Goal: Task Accomplishment & Management: Use online tool/utility

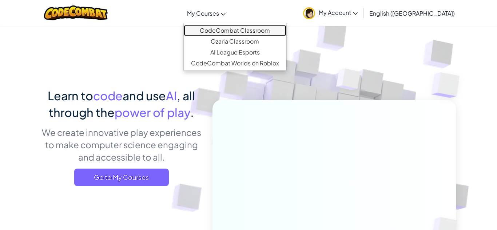
click at [253, 28] on link "CodeCombat Classroom" at bounding box center [235, 30] width 103 height 11
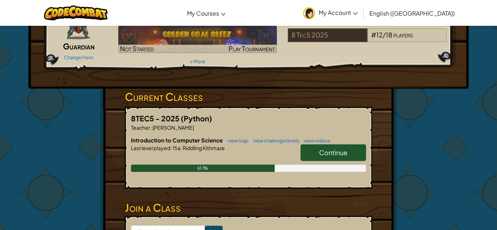
scroll to position [68, 0]
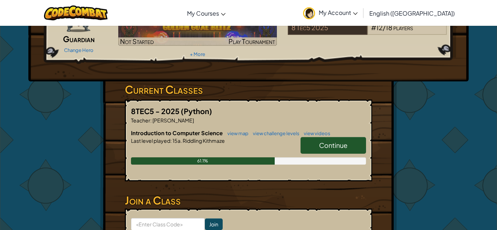
click at [359, 149] on link "Continue" at bounding box center [334, 145] width 66 height 17
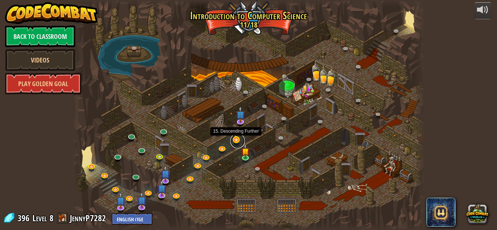
click at [237, 142] on link at bounding box center [237, 141] width 15 height 15
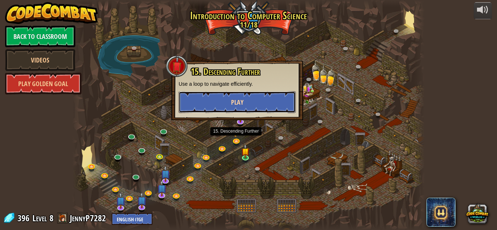
click at [244, 104] on button "Play" at bounding box center [237, 102] width 117 height 22
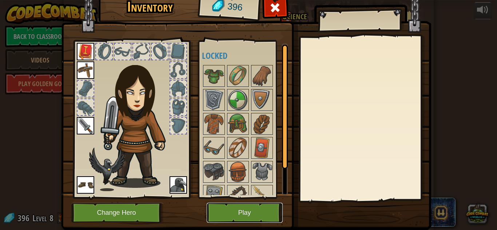
click at [222, 215] on button "Play" at bounding box center [245, 213] width 76 height 20
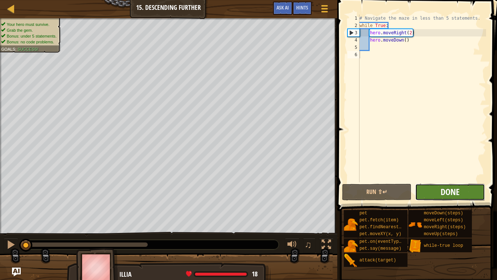
click at [458, 195] on span "Done" at bounding box center [450, 192] width 19 height 12
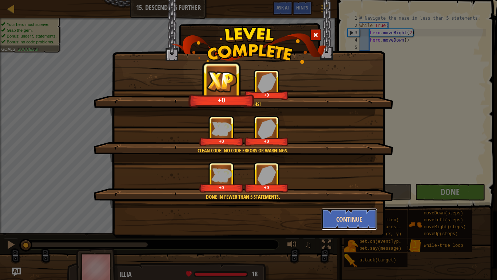
click at [341, 220] on button "Continue" at bounding box center [350, 219] width 56 height 22
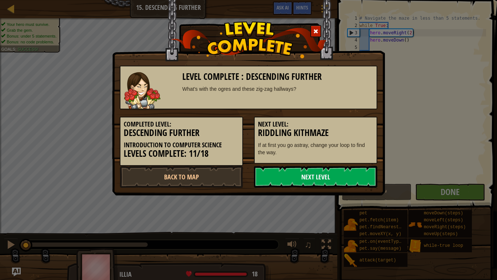
click at [273, 168] on link "Next Level" at bounding box center [315, 177] width 123 height 22
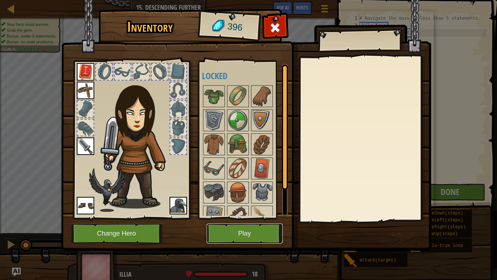
click at [259, 230] on button "Play" at bounding box center [245, 233] width 76 height 20
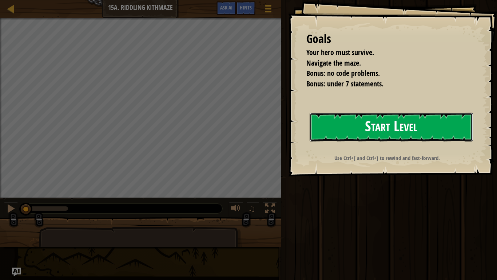
click at [412, 113] on button "Start Level" at bounding box center [391, 127] width 163 height 29
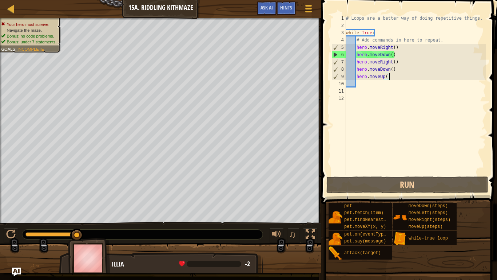
click at [395, 79] on div "# Loops are a better way of doing repetitive things. while True : # Add command…" at bounding box center [416, 102] width 142 height 175
type textarea "hero.moveUp()"
click at [369, 85] on div "# Loops are a better way of doing repetitive things. while True : # Add command…" at bounding box center [416, 102] width 142 height 175
click at [354, 92] on div "# Loops are a better way of doing repetitive things. while True : # Add command…" at bounding box center [416, 102] width 142 height 175
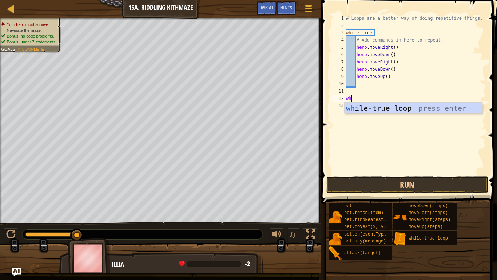
type textarea "whi"
click at [399, 105] on div "whi le-true loop press enter" at bounding box center [414, 119] width 138 height 33
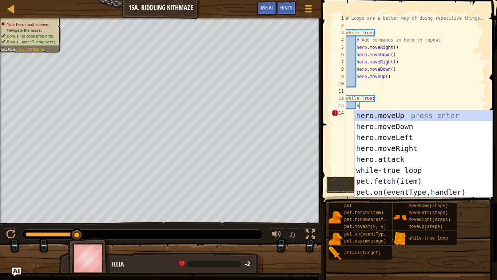
type textarea "he"
click at [403, 146] on div "he ro.moveUp press enter he ro.moveDown press enter he ro.moveLeft press enter …" at bounding box center [424, 164] width 138 height 109
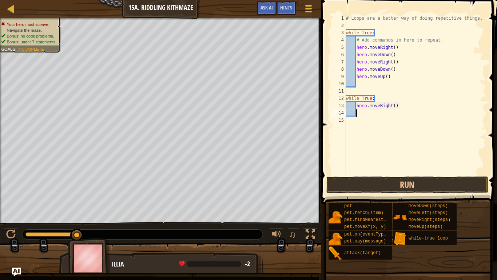
scroll to position [3, 1]
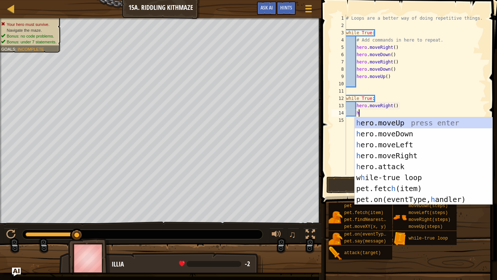
type textarea "her"
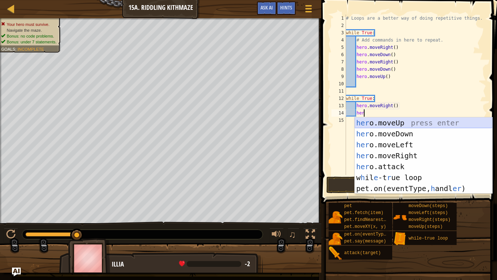
click at [384, 123] on div "her o.moveUp press enter her o.moveDown press enter her o.moveLeft press enter …" at bounding box center [424, 166] width 138 height 98
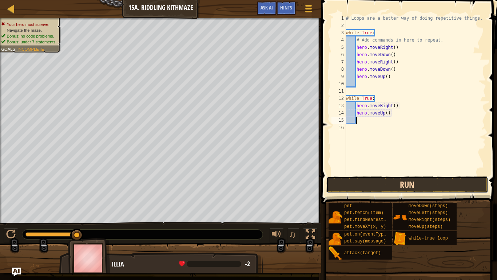
click at [389, 185] on button "Run" at bounding box center [408, 184] width 162 height 17
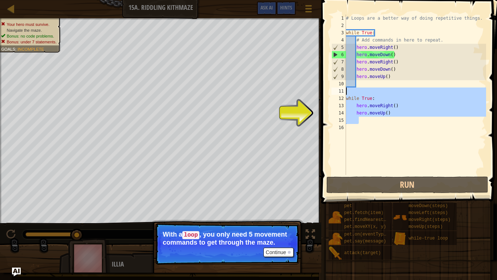
drag, startPoint x: 366, startPoint y: 120, endPoint x: 346, endPoint y: 93, distance: 33.7
click at [346, 93] on div "1 2 3 4 5 6 7 8 9 10 11 12 13 14 15 16 # Loops are a better way of doing repeti…" at bounding box center [408, 95] width 156 height 160
type textarea "while True:"
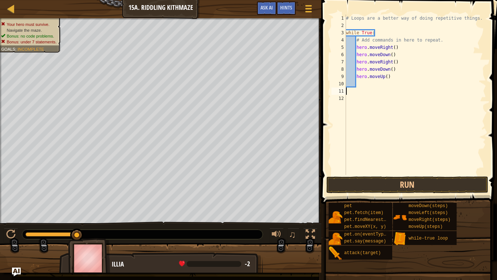
drag, startPoint x: 78, startPoint y: 236, endPoint x: 120, endPoint y: 236, distance: 41.9
click at [275, 9] on button "Ask AI" at bounding box center [267, 7] width 20 height 13
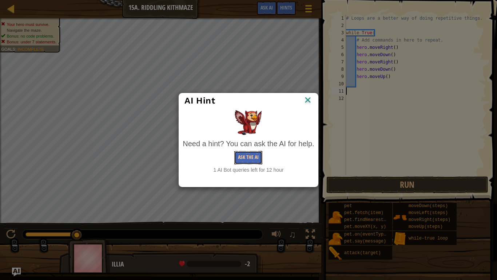
click at [252, 157] on button "Ask the AI" at bounding box center [249, 157] width 28 height 13
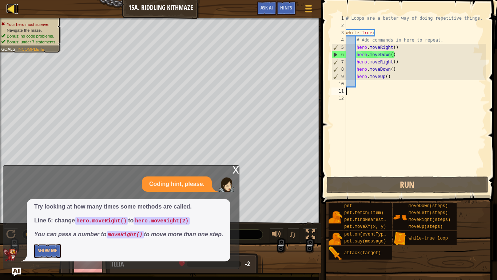
click at [11, 12] on div at bounding box center [11, 8] width 9 height 9
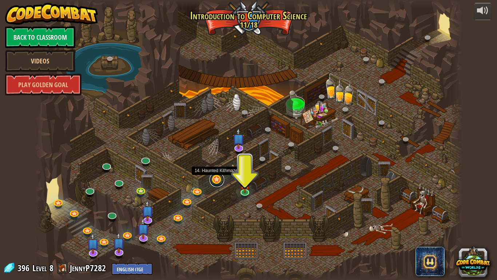
click at [214, 181] on link at bounding box center [217, 179] width 15 height 15
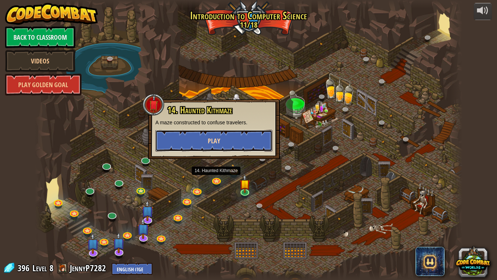
click at [233, 142] on button "Play" at bounding box center [213, 141] width 117 height 22
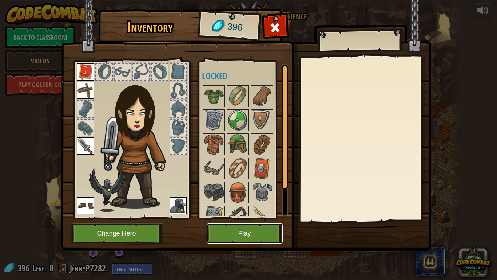
click at [239, 230] on button "Play" at bounding box center [245, 233] width 76 height 20
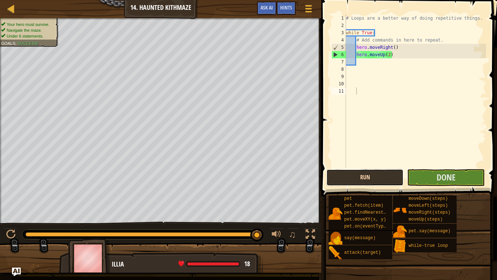
click at [387, 181] on button "Run" at bounding box center [365, 177] width 77 height 17
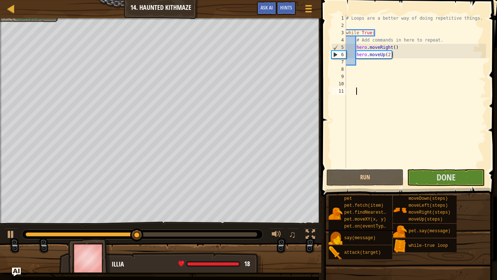
click at [395, 47] on div "# Loops are a better way of doing repetitive things. while True : # Add command…" at bounding box center [416, 99] width 142 height 168
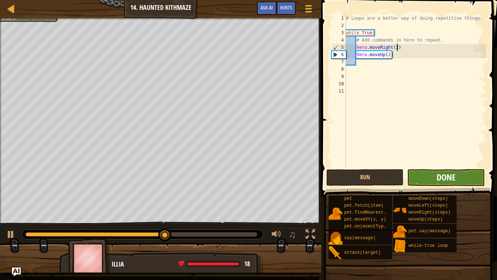
type textarea "hero.moveRight(2)"
click at [443, 178] on span "Done" at bounding box center [446, 177] width 19 height 12
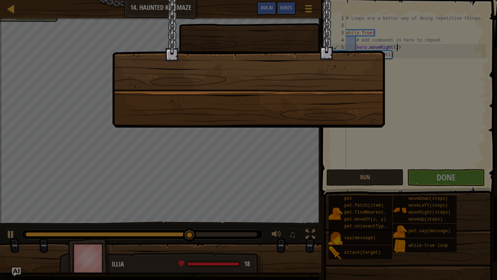
click at [348, 182] on div at bounding box center [248, 140] width 497 height 280
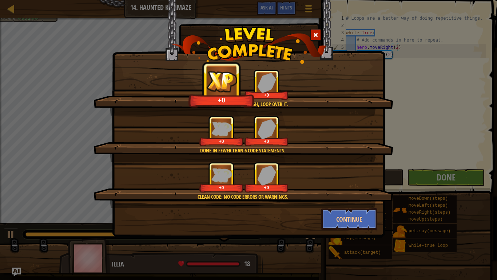
click at [326, 207] on div "Clean code: no code errors or warnings. +0 +0" at bounding box center [244, 185] width 300 height 46
click at [331, 221] on button "Continue" at bounding box center [350, 219] width 56 height 22
click at [340, 228] on div "When the going gets tough, loop over it. +6 +0 Done in fewer than 6 code statem…" at bounding box center [248, 140] width 497 height 280
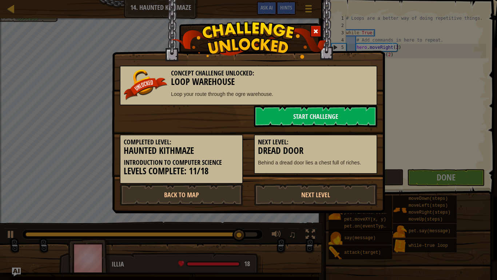
click at [345, 224] on div "Concept Challenge Unlocked: Loop Warehouse Loop your route through the ogre war…" at bounding box center [248, 140] width 497 height 280
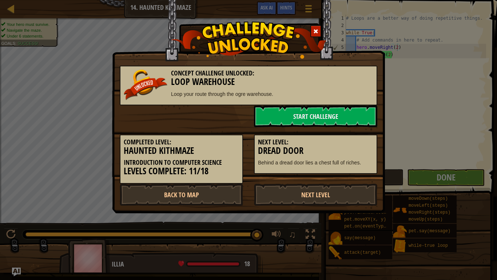
click at [433, 105] on div "Concept Challenge Unlocked: Loop Warehouse Loop your route through the ogre war…" at bounding box center [248, 140] width 497 height 280
click at [304, 193] on link "Next Level" at bounding box center [315, 195] width 123 height 22
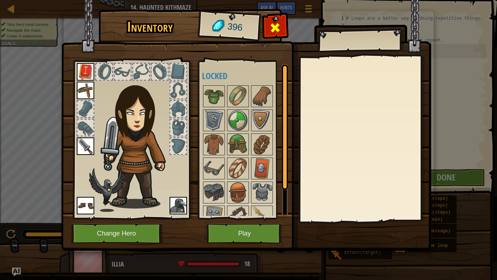
click at [277, 25] on span at bounding box center [275, 28] width 12 height 12
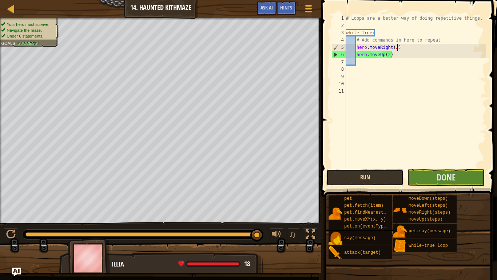
click at [384, 178] on button "Run" at bounding box center [365, 177] width 77 height 17
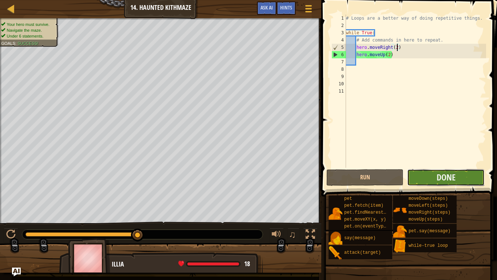
click at [458, 176] on button "Done" at bounding box center [445, 177] width 77 height 17
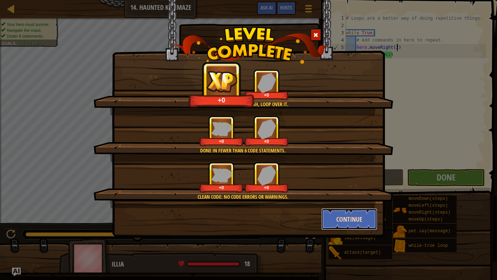
click at [352, 222] on button "Continue" at bounding box center [350, 219] width 56 height 22
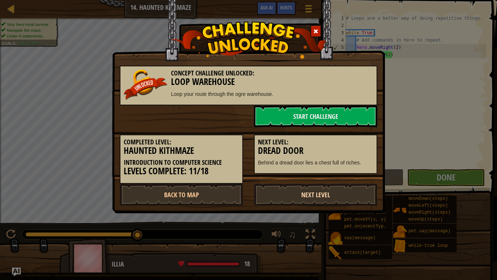
click at [327, 187] on link "Next Level" at bounding box center [315, 195] width 123 height 22
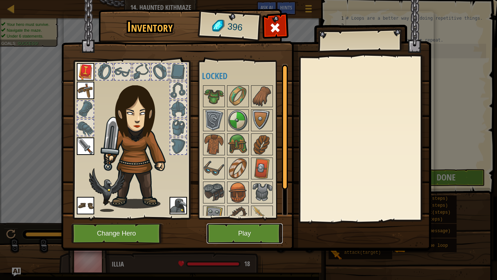
click at [256, 230] on button "Play" at bounding box center [245, 233] width 76 height 20
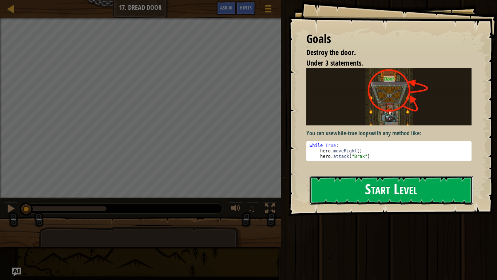
click at [386, 197] on button "Start Level" at bounding box center [391, 190] width 163 height 29
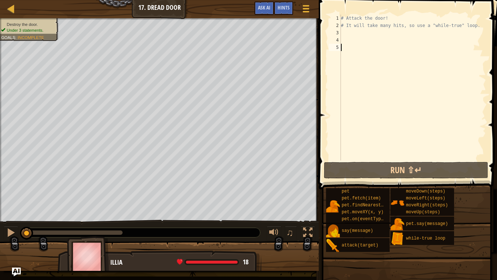
scroll to position [3, 0]
type textarea "wh"
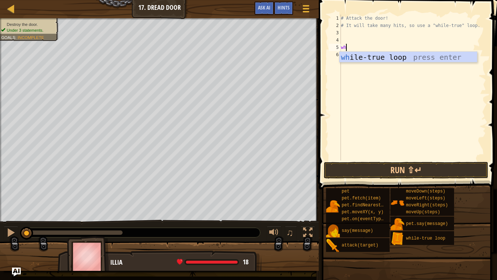
scroll to position [3, 0]
click at [375, 62] on div "wh ile-true loop press enter" at bounding box center [409, 68] width 138 height 33
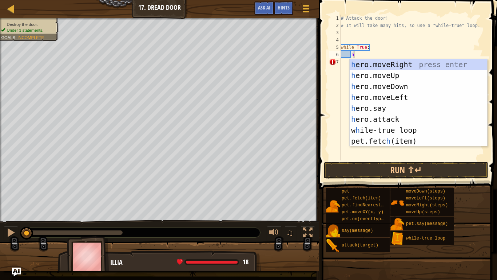
scroll to position [3, 2]
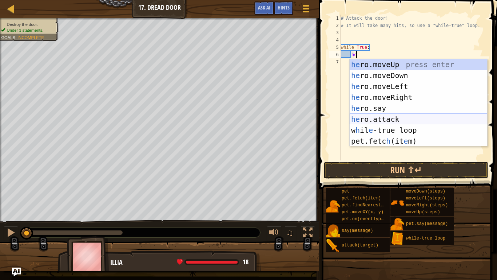
click at [391, 122] on div "he ro.moveUp press enter he ro.moveDown press enter he ro.moveLeft press enter …" at bounding box center [419, 113] width 138 height 109
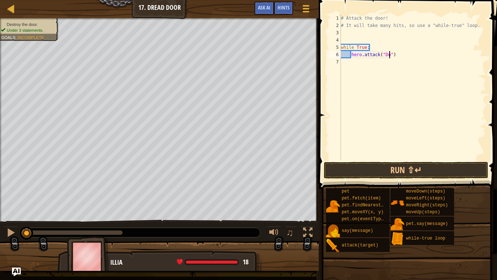
scroll to position [3, 8]
type textarea "hero.attack("Door")"
click at [397, 169] on button "Run ⇧↵" at bounding box center [406, 170] width 165 height 17
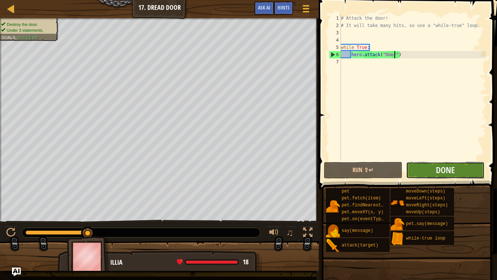
click at [427, 170] on button "Done" at bounding box center [445, 170] width 79 height 17
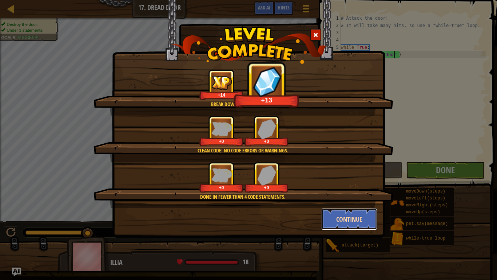
click at [360, 221] on button "Continue" at bounding box center [350, 219] width 56 height 22
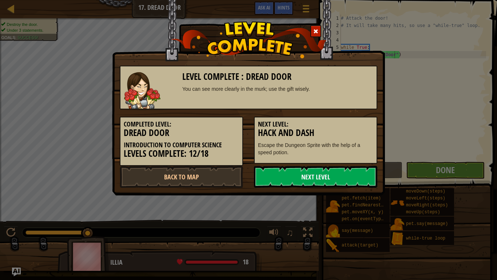
click at [322, 176] on link "Next Level" at bounding box center [315, 177] width 123 height 22
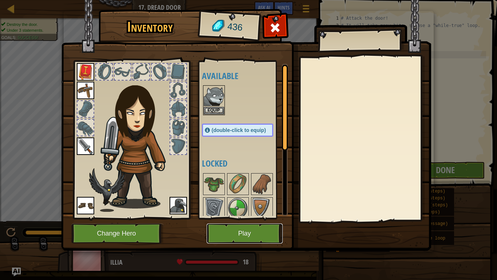
click at [257, 228] on button "Play" at bounding box center [245, 233] width 76 height 20
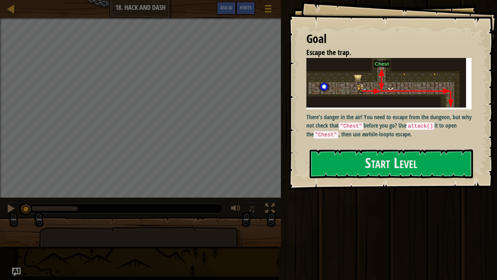
click at [445, 133] on p "There's danger in the air! You need to escape from the dungeon, but why not che…" at bounding box center [389, 125] width 165 height 25
click at [436, 169] on button "Start Level" at bounding box center [391, 163] width 163 height 29
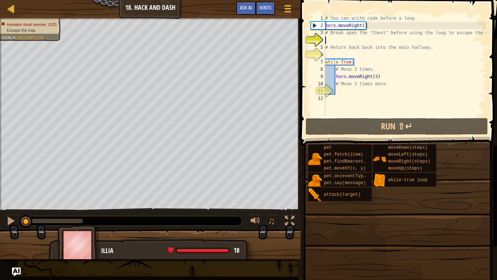
click at [365, 88] on div "# You can write code before a loop. hero . moveRight ( ) # Break open the "Ches…" at bounding box center [415, 73] width 182 height 117
type textarea "# Move 3 times more."
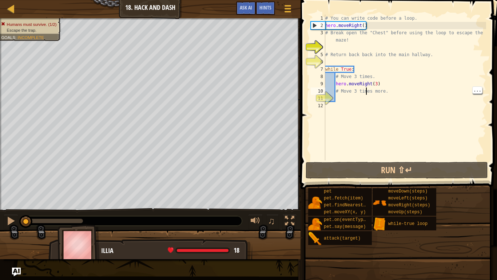
click at [371, 105] on div "# You can write code before a loop. hero . moveRight ( ) # Break open the "Ches…" at bounding box center [405, 95] width 162 height 160
click at [362, 101] on div "# You can write code before a loop. hero . moveRight ( ) # Break open the "Ches…" at bounding box center [405, 95] width 162 height 160
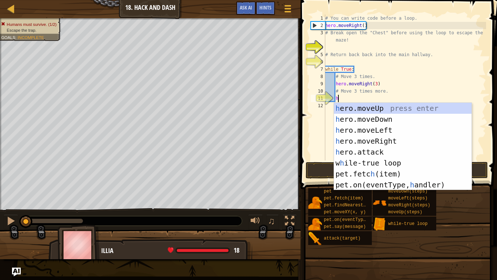
scroll to position [3, 2]
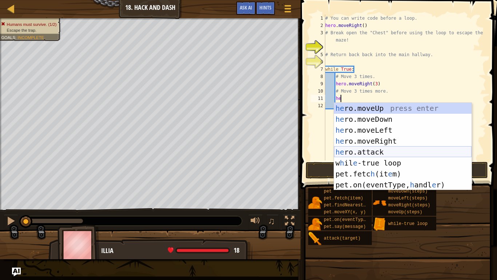
click at [383, 154] on div "he ro.moveUp press enter he ro.moveDown press enter he ro.moveLeft press enter …" at bounding box center [403, 157] width 138 height 109
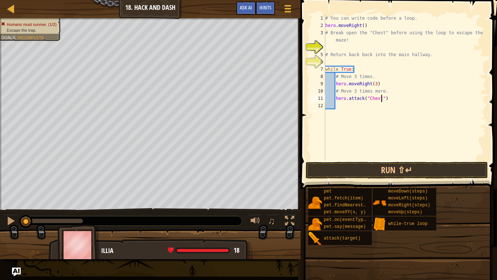
scroll to position [3, 8]
click at [442, 173] on button "Run ⇧↵" at bounding box center [397, 170] width 182 height 17
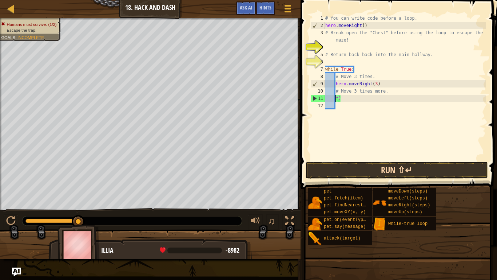
scroll to position [3, 2]
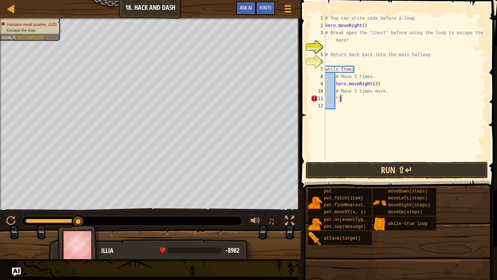
type textarea """
click at [444, 171] on button "Run ⇧↵" at bounding box center [397, 170] width 182 height 17
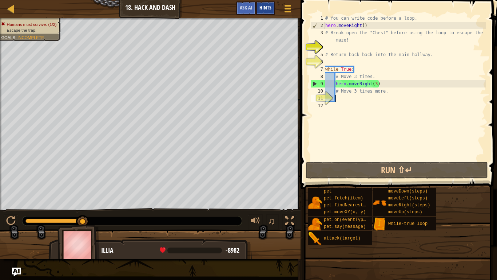
click at [262, 3] on div "Hints" at bounding box center [265, 7] width 19 height 13
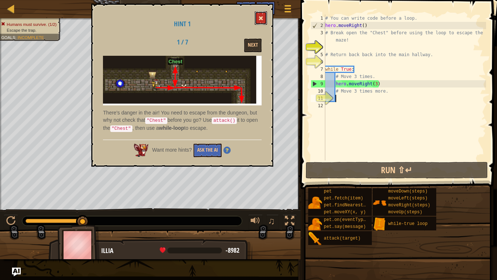
click at [263, 20] on span at bounding box center [261, 18] width 5 height 5
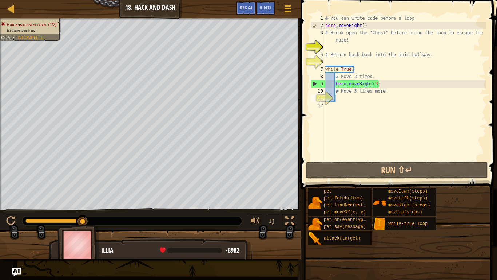
click at [377, 82] on div "# You can write code before a loop. hero . moveRight ( ) # Break open the "Ches…" at bounding box center [405, 95] width 162 height 160
type textarea "hero.moveRight(3)"
click at [379, 99] on div "# You can write code before a loop. hero . moveRight ( ) # Break open the "Ches…" at bounding box center [405, 95] width 162 height 160
click at [379, 83] on div "# You can write code before a loop. hero . moveRight ( ) # Break open the "Ches…" at bounding box center [405, 95] width 162 height 160
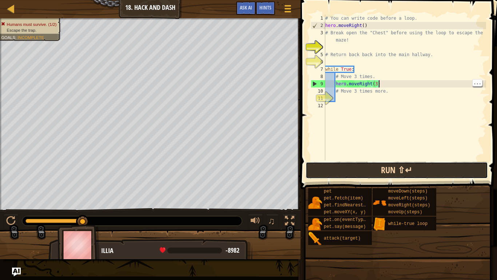
click at [396, 170] on button "Run ⇧↵" at bounding box center [397, 170] width 182 height 17
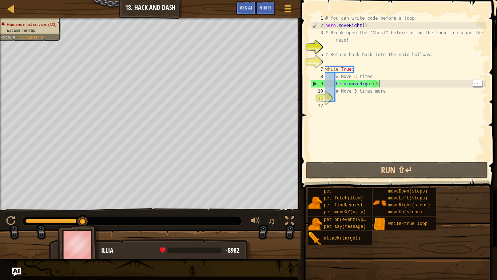
click at [386, 80] on div "# You can write code before a loop. hero . moveRight ( ) # Break open the "Ches…" at bounding box center [405, 95] width 162 height 160
click at [391, 93] on div "# You can write code before a loop. hero . moveRight ( ) # Break open the "Ches…" at bounding box center [405, 95] width 162 height 160
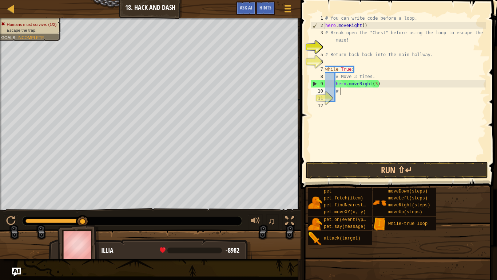
type textarea "#"
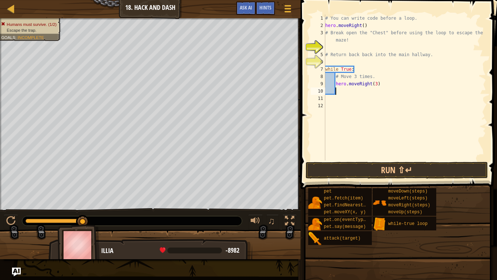
scroll to position [3, 0]
type textarea "h"
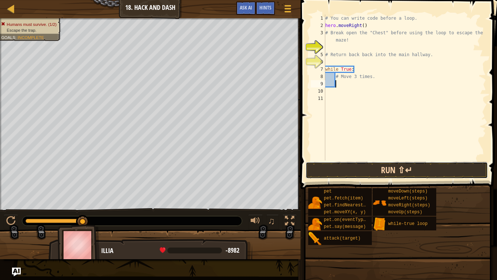
click at [448, 171] on button "Run ⇧↵" at bounding box center [397, 170] width 182 height 17
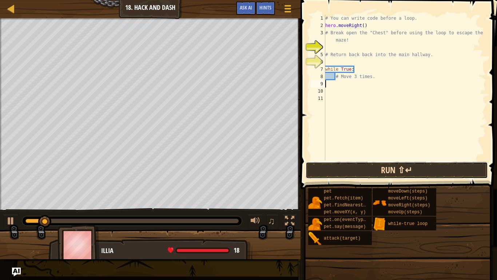
click at [440, 173] on button "Run ⇧↵" at bounding box center [397, 170] width 182 height 17
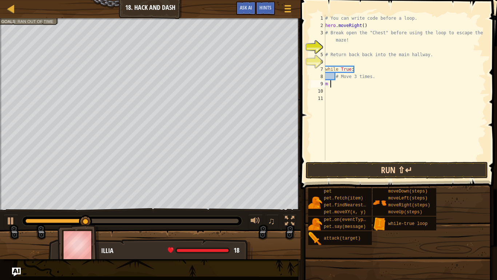
type textarea "m"
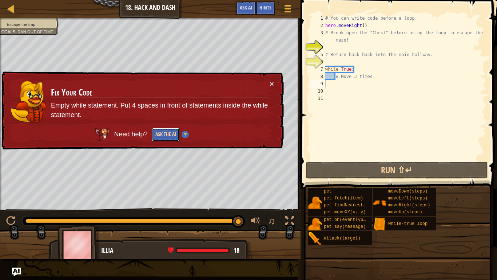
click at [162, 139] on button "Ask the AI" at bounding box center [166, 134] width 28 height 13
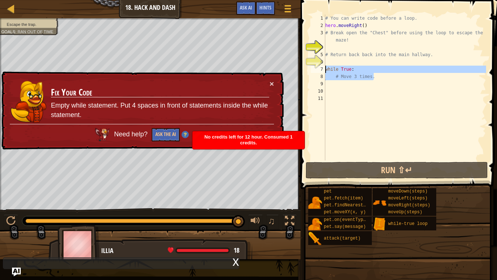
drag, startPoint x: 379, startPoint y: 75, endPoint x: 325, endPoint y: 69, distance: 55.0
click at [325, 69] on div "1 2 3 4 5 6 7 8 9 10 11 # You can write code before a loop. hero . moveRight ( …" at bounding box center [398, 88] width 177 height 146
type textarea "while True: # Move 3 times."
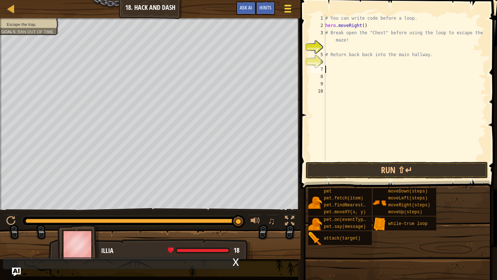
click at [288, 6] on span at bounding box center [287, 5] width 7 height 1
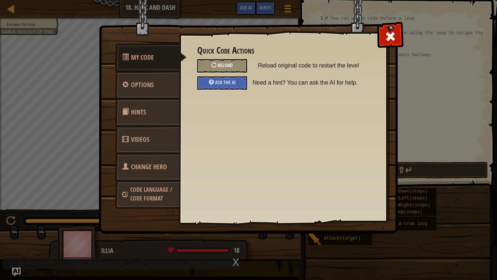
click at [231, 65] on span "Reload" at bounding box center [225, 65] width 15 height 7
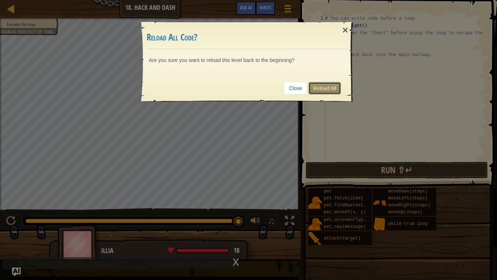
click at [329, 87] on link "Reload All" at bounding box center [325, 88] width 32 height 12
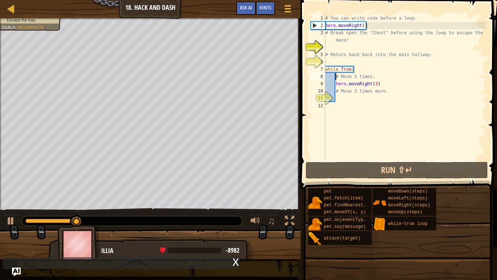
click at [336, 76] on div "# You can write code before a loop. hero . moveRight ( ) # Break open the "Ches…" at bounding box center [405, 95] width 162 height 160
type textarea "# Move 3 times."
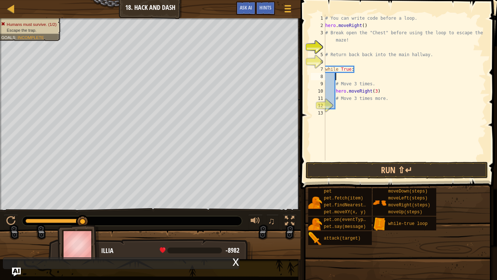
click at [339, 74] on div "# You can write code before a loop. hero . moveRight ( ) # Break open the "Ches…" at bounding box center [405, 95] width 162 height 160
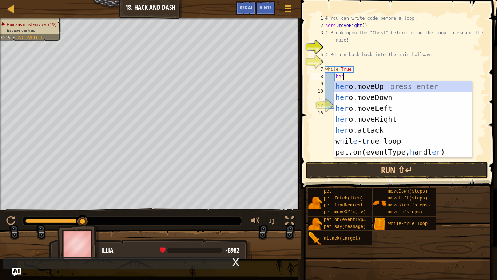
scroll to position [3, 2]
click at [364, 178] on button "Run ⇧↵" at bounding box center [397, 170] width 182 height 17
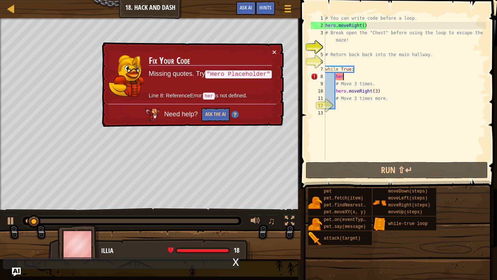
type textarea "hero"
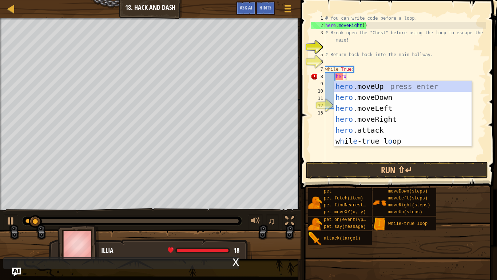
scroll to position [3, 3]
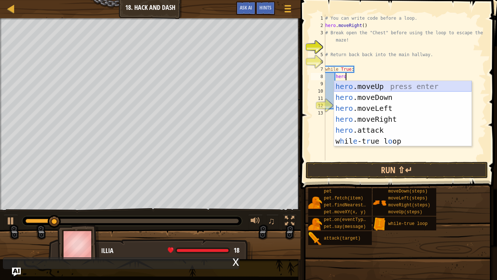
click at [377, 88] on div "hero .moveUp press enter hero .moveDown press enter hero .moveLeft press enter …" at bounding box center [403, 124] width 138 height 87
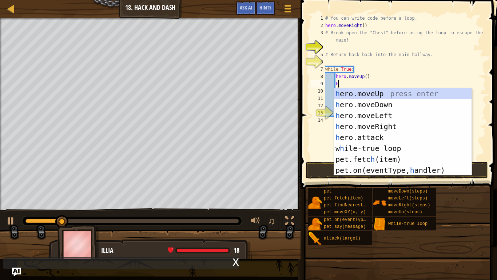
type textarea "he"
click at [367, 101] on div "he ro.moveUp press enter he ro.moveDown press enter he ro.moveLeft press enter …" at bounding box center [403, 142] width 138 height 109
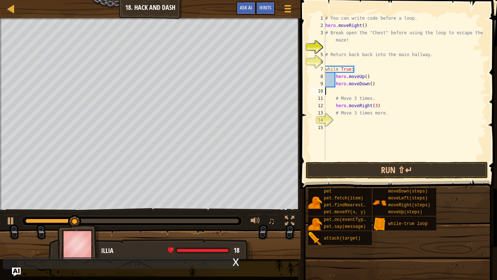
scroll to position [3, 0]
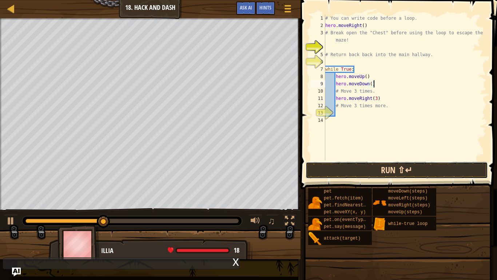
click at [354, 172] on button "Run ⇧↵" at bounding box center [397, 170] width 182 height 17
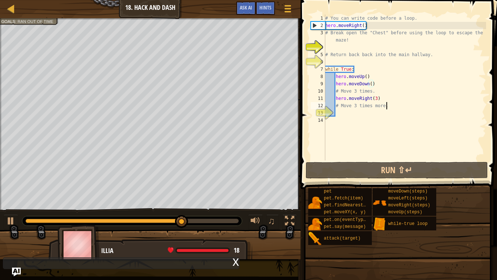
click at [389, 107] on div "# You can write code before a loop. hero . moveRight ( ) # Break open the "Ches…" at bounding box center [405, 95] width 162 height 160
type textarea "# Move 3 times more."
click at [383, 110] on div "# You can write code before a loop. hero . moveRight ( ) # Break open the "Ches…" at bounding box center [405, 95] width 162 height 160
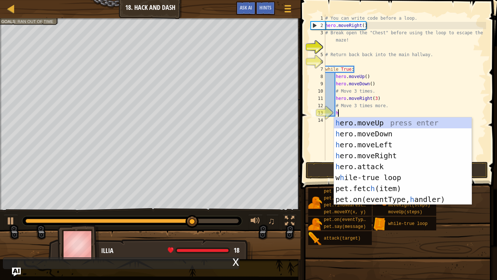
type textarea "he"
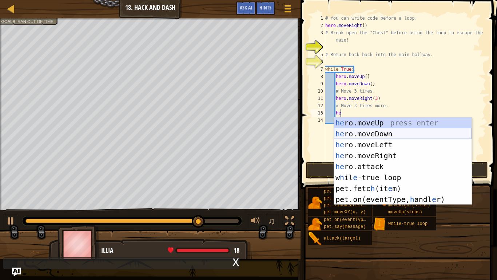
click at [406, 138] on div "he ro.moveUp press enter he ro.moveDown press enter he ro.moveLeft press enter …" at bounding box center [403, 171] width 138 height 109
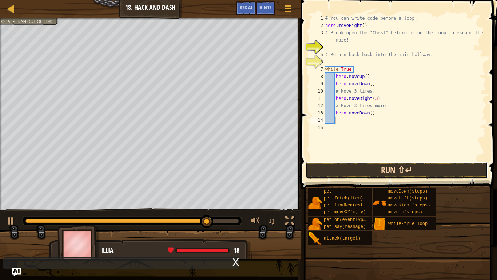
click at [395, 175] on button "Run ⇧↵" at bounding box center [397, 170] width 182 height 17
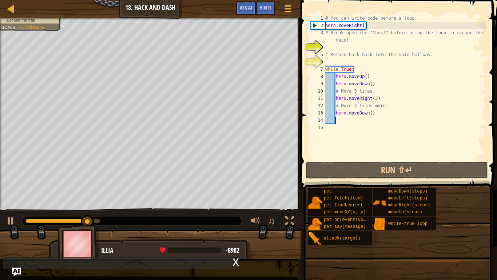
click at [373, 115] on div "# You can write code before a loop. hero . moveRight ( ) # Break open the "Ches…" at bounding box center [405, 95] width 162 height 160
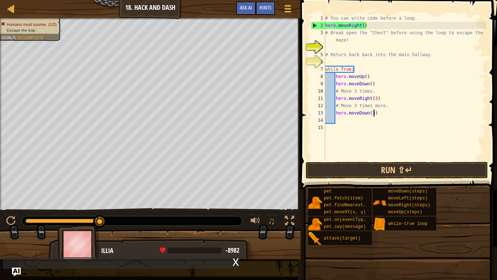
scroll to position [3, 7]
type textarea "hero.moveDown(3)"
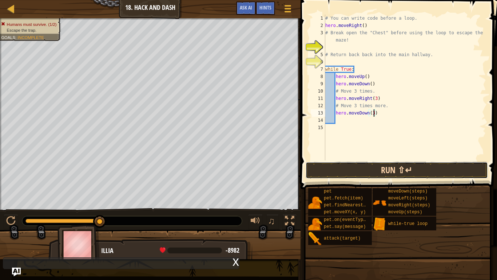
click at [398, 172] on button "Run ⇧↵" at bounding box center [397, 170] width 182 height 17
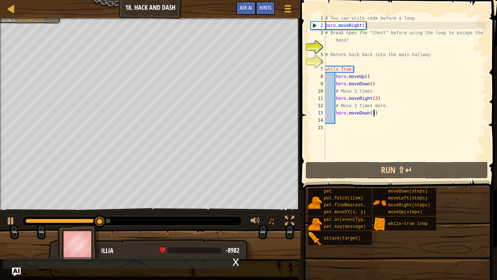
click at [356, 121] on div "# You can write code before a loop. hero . moveRight ( ) # Break open the "Ches…" at bounding box center [405, 95] width 162 height 160
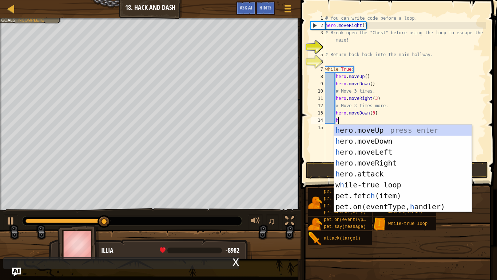
type textarea "her"
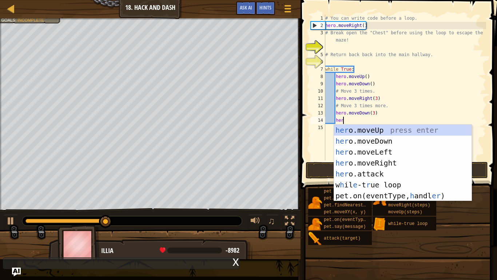
scroll to position [3, 2]
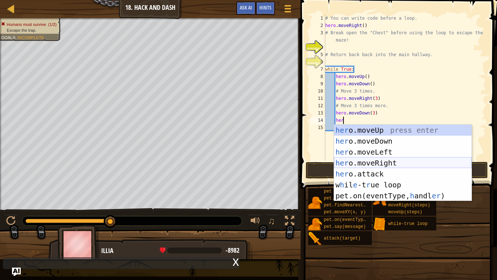
click at [387, 164] on div "her o.moveUp press enter her o.moveDown press enter her o.moveLeft press enter …" at bounding box center [403, 174] width 138 height 98
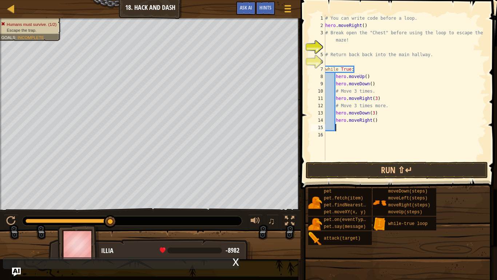
scroll to position [3, 1]
click at [373, 121] on div "# You can write code before a loop. hero . moveRight ( ) # Break open the "Ches…" at bounding box center [405, 95] width 162 height 160
click at [363, 171] on button "Run ⇧↵" at bounding box center [397, 170] width 182 height 17
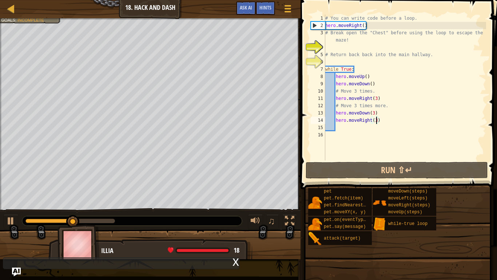
click at [376, 84] on div "# You can write code before a loop. hero . moveRight ( ) # Break open the "Ches…" at bounding box center [405, 95] width 162 height 160
type textarea "hero.moveDown()"
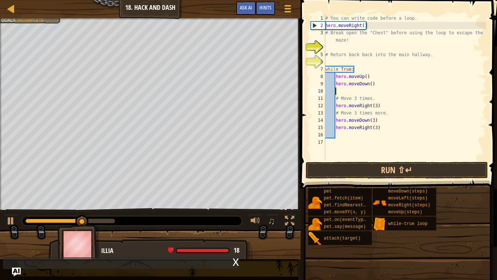
scroll to position [3, 1]
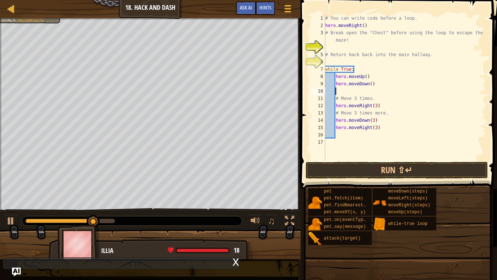
type textarea "\"
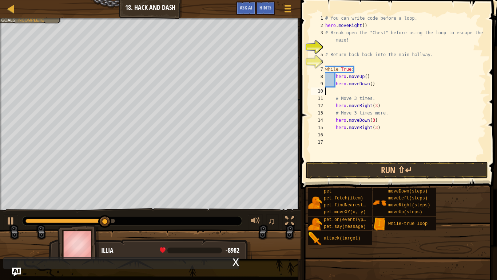
scroll to position [3, 0]
type textarea "hero.moveDown()"
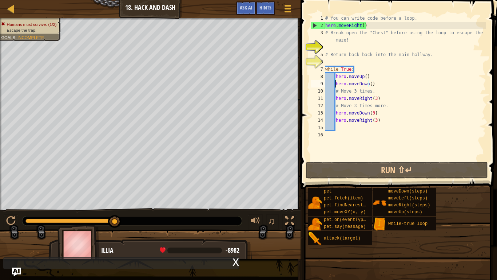
click at [336, 84] on div "# You can write code before a loop. hero . moveRight ( ) # Break open the "Ches…" at bounding box center [405, 95] width 162 height 160
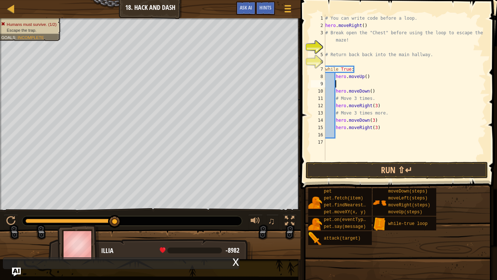
click at [346, 85] on div "# You can write code before a loop. hero . moveRight ( ) # Break open the "Ches…" at bounding box center [405, 95] width 162 height 160
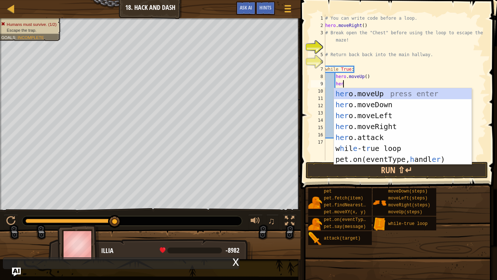
scroll to position [3, 2]
click at [371, 138] on div "her o.moveUp press enter her o.moveDown press enter her o.moveLeft press enter …" at bounding box center [403, 137] width 138 height 98
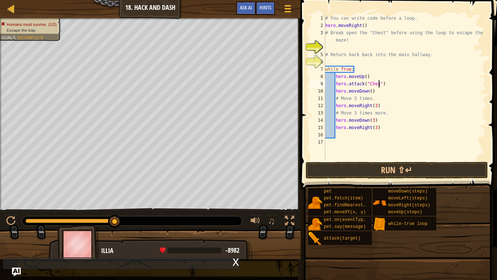
scroll to position [3, 8]
click at [438, 168] on button "Run ⇧↵" at bounding box center [397, 170] width 182 height 17
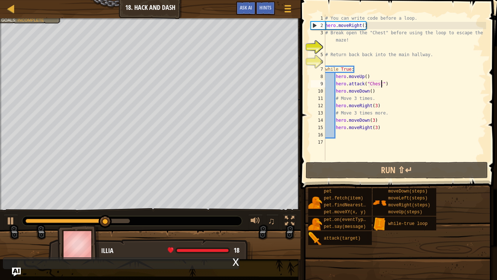
click at [367, 130] on div "# You can write code before a loop. hero . moveRight ( ) # Break open the "Ches…" at bounding box center [405, 95] width 162 height 160
type textarea "hero.moveRight(3)"
click at [364, 135] on div "# You can write code before a loop. hero . moveRight ( ) # Break open the "Ches…" at bounding box center [405, 95] width 162 height 160
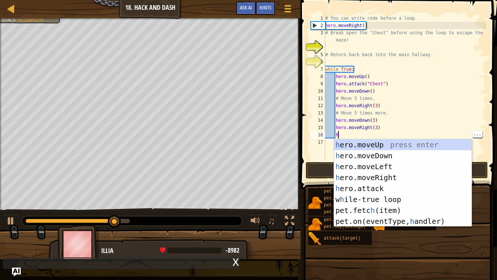
type textarea "her"
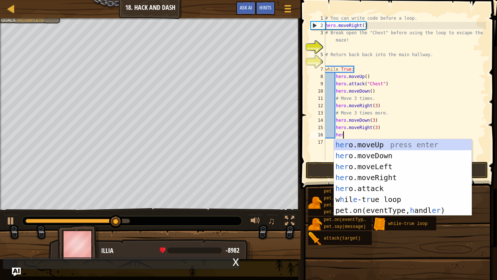
scroll to position [3, 2]
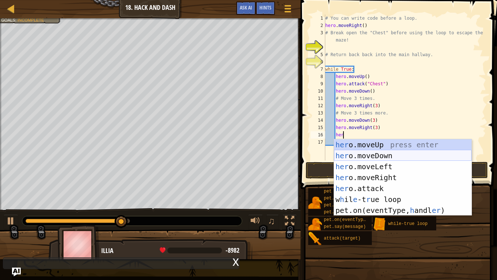
click at [402, 157] on div "her o.moveUp press enter her o.moveDown press enter her o.moveLeft press enter …" at bounding box center [403, 188] width 138 height 98
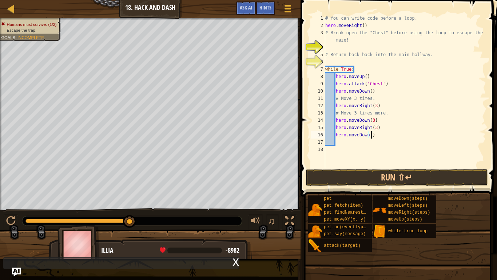
click at [372, 134] on div "# You can write code before a loop. hero . moveRight ( ) # Break open the "Ches…" at bounding box center [405, 99] width 162 height 168
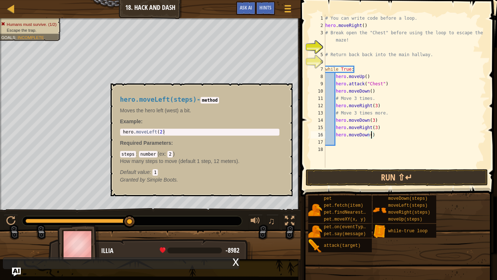
scroll to position [3, 7]
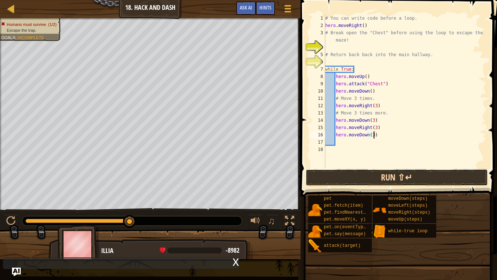
click at [379, 180] on button "Run ⇧↵" at bounding box center [397, 177] width 182 height 17
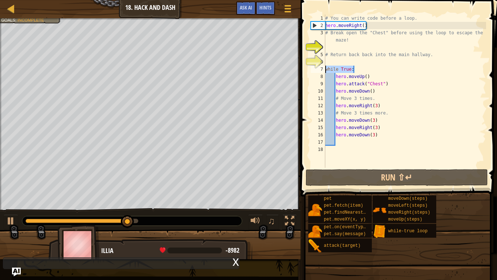
drag, startPoint x: 358, startPoint y: 70, endPoint x: 318, endPoint y: 68, distance: 40.8
click at [318, 68] on div "hero.moveDown(3) 1 2 3 4 5 6 7 8 9 10 11 12 13 14 15 16 17 18 # You can write c…" at bounding box center [398, 91] width 177 height 153
type textarea "while True:"
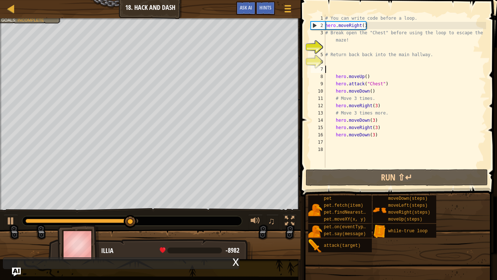
scroll to position [3, 0]
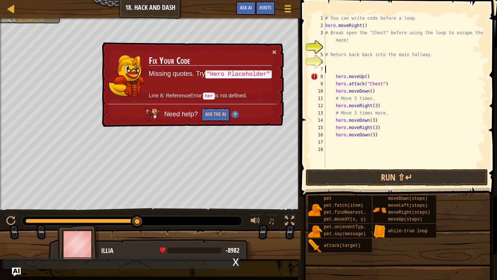
click at [330, 76] on div "# You can write code before a loop. hero . moveRight ( ) # Break open the "Ches…" at bounding box center [405, 99] width 162 height 168
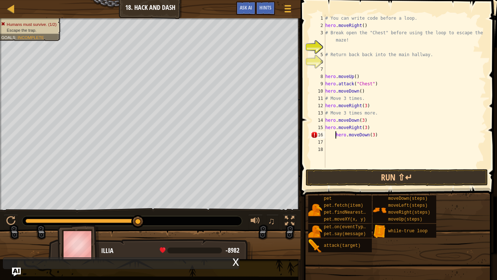
type textarea "hero.moveDown(3)"
drag, startPoint x: 369, startPoint y: 136, endPoint x: 326, endPoint y: 135, distance: 43.7
click at [326, 135] on div "# You can write code before a loop. hero . moveRight ( ) # Break open the "Ches…" at bounding box center [405, 99] width 162 height 168
click at [326, 121] on div "# You can write code before a loop. hero . moveRight ( ) # Break open the "Ches…" at bounding box center [405, 99] width 162 height 168
type textarea "hero.moveDown(3)"
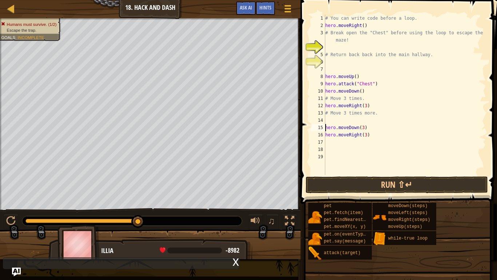
click at [331, 121] on div "# You can write code before a loop. hero . moveRight ( ) # Break open the "Ches…" at bounding box center [405, 102] width 162 height 175
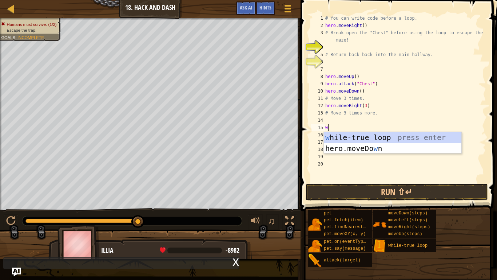
type textarea "wh"
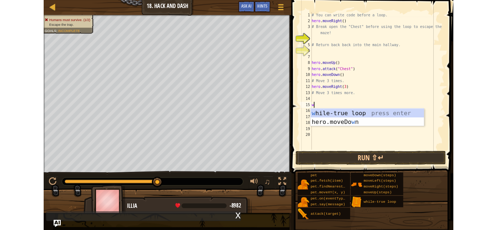
scroll to position [3, 0]
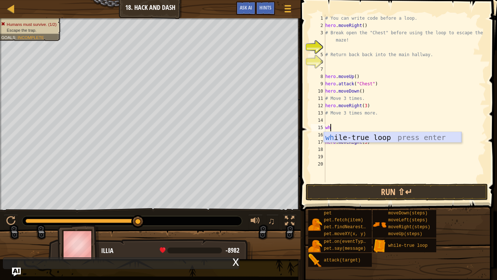
click at [340, 138] on div "wh ile-true loop press enter" at bounding box center [393, 148] width 138 height 33
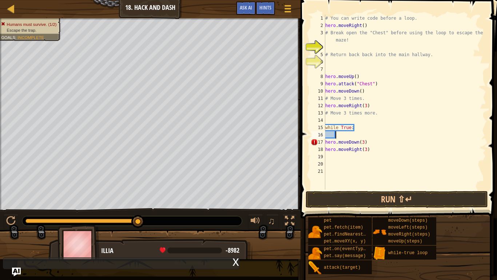
click at [326, 142] on div "# You can write code before a loop. hero . moveRight ( ) # Break open the "Ches…" at bounding box center [405, 109] width 162 height 189
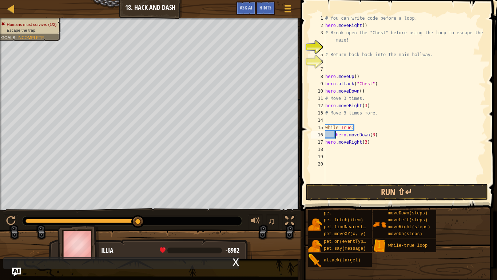
click at [327, 142] on div "# You can write code before a loop. hero . moveRight ( ) # Break open the "Ches…" at bounding box center [405, 106] width 162 height 182
type textarea "hero.moveRight(3)"
click at [375, 197] on button "Run ⇧↵" at bounding box center [397, 192] width 182 height 17
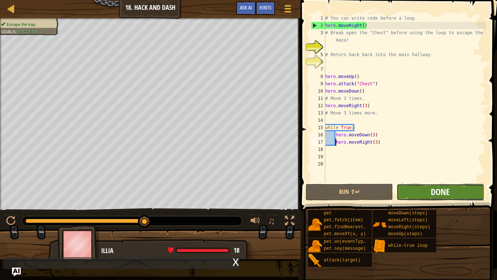
click at [433, 194] on span "Done" at bounding box center [440, 192] width 19 height 12
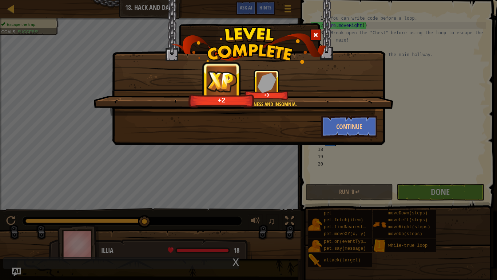
click at [348, 114] on div "Side effects may include dizziness and insomnia. +2 +0" at bounding box center [244, 92] width 300 height 46
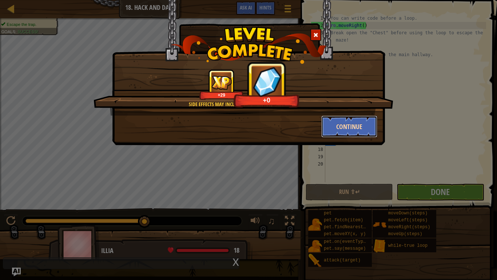
click at [351, 124] on button "Continue" at bounding box center [350, 126] width 56 height 22
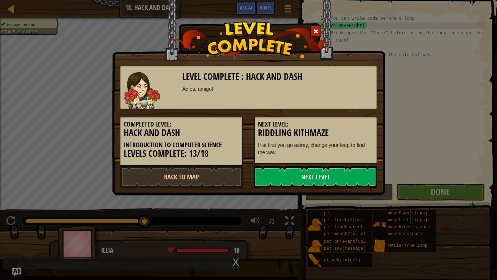
click at [187, 162] on div "Completed Level: Hack and Dash Introduction to Computer Science Levels Complete…" at bounding box center [181, 141] width 123 height 49
click at [331, 189] on div "Level Complete : Hack and [PERSON_NAME], amigo! Completed Level: Hack and Dash …" at bounding box center [248, 97] width 273 height 195
click at [325, 182] on link "Next Level" at bounding box center [315, 177] width 123 height 22
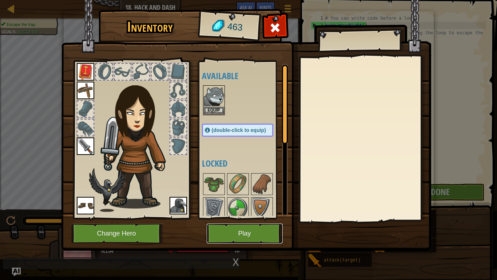
click at [214, 230] on button "Play" at bounding box center [245, 233] width 76 height 20
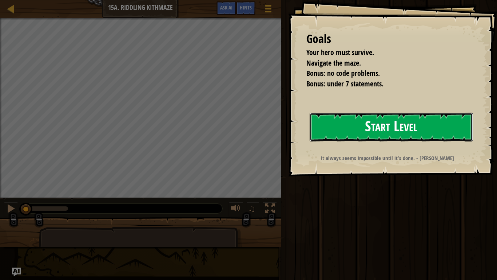
click at [380, 129] on button "Start Level" at bounding box center [391, 127] width 163 height 29
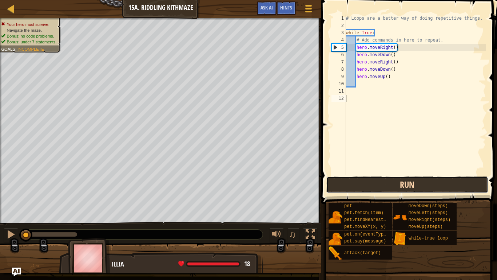
click at [375, 186] on button "Run" at bounding box center [408, 184] width 162 height 17
click at [375, 186] on button "Running" at bounding box center [408, 184] width 162 height 17
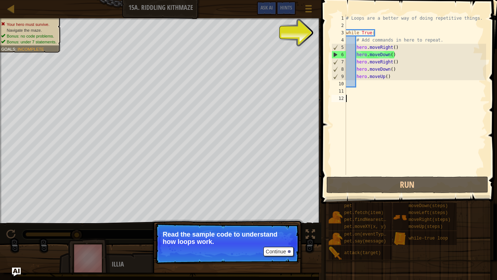
click at [356, 55] on div "# Loops are a better way of doing repetitive things. while True : # Add command…" at bounding box center [416, 102] width 142 height 175
type textarea "hero.moveDown()"
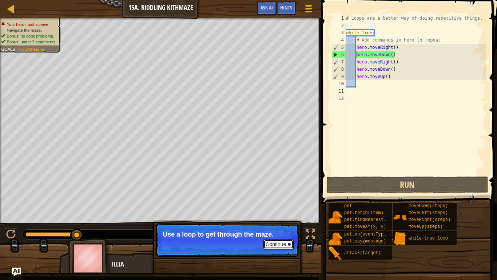
click at [292, 230] on button "Continue" at bounding box center [279, 243] width 30 height 9
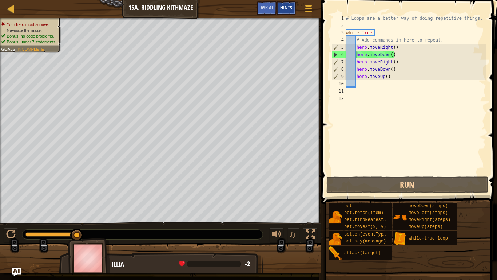
click at [290, 8] on span "Hints" at bounding box center [286, 7] width 12 height 7
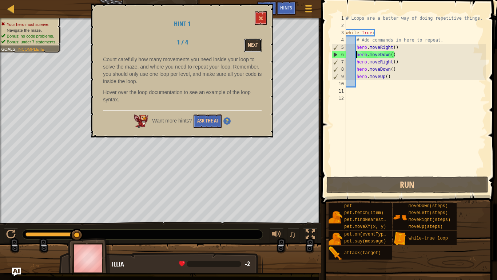
click at [256, 44] on button "Next" at bounding box center [252, 45] width 17 height 13
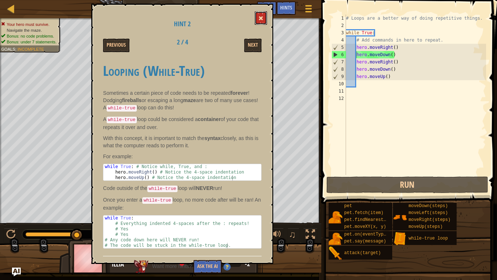
click at [267, 14] on button at bounding box center [261, 17] width 12 height 13
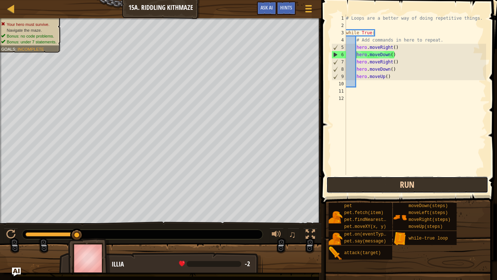
click at [357, 181] on button "Run" at bounding box center [408, 184] width 162 height 17
click at [387, 178] on button "Run" at bounding box center [408, 184] width 162 height 17
click at [339, 184] on button "Run" at bounding box center [408, 184] width 162 height 17
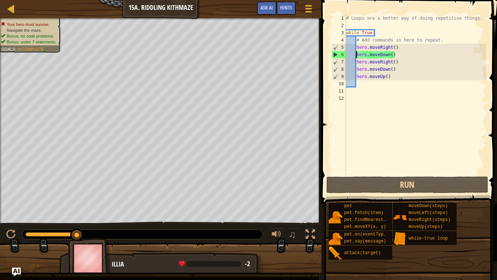
click at [358, 69] on div "# Loops are a better way of doing repetitive things. while True : # Add command…" at bounding box center [416, 102] width 142 height 175
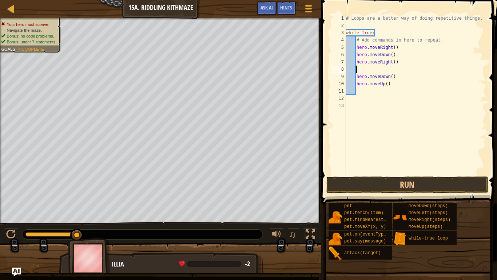
click at [360, 68] on div "# Loops are a better way of doing repetitive things. while True : # Add command…" at bounding box center [416, 102] width 142 height 175
click at [377, 189] on button "Run" at bounding box center [408, 184] width 162 height 17
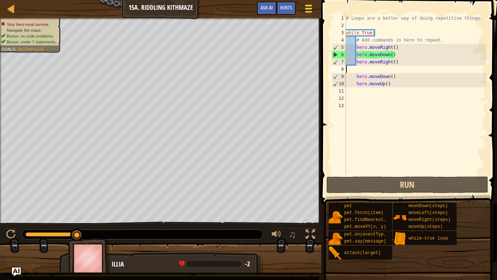
click at [308, 12] on span at bounding box center [309, 11] width 7 height 1
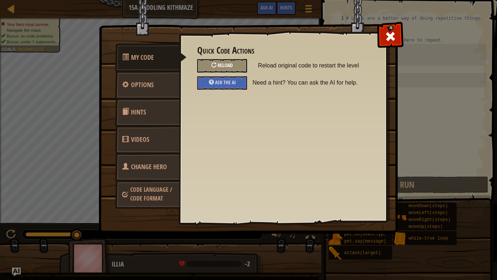
click at [234, 69] on div "Reload" at bounding box center [222, 65] width 50 height 13
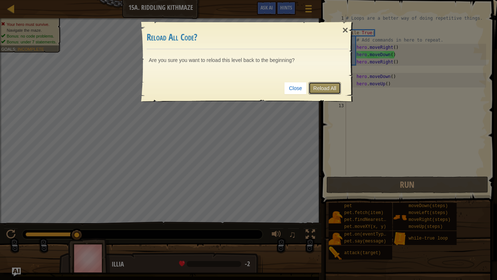
click at [332, 84] on link "Reload All" at bounding box center [325, 88] width 32 height 12
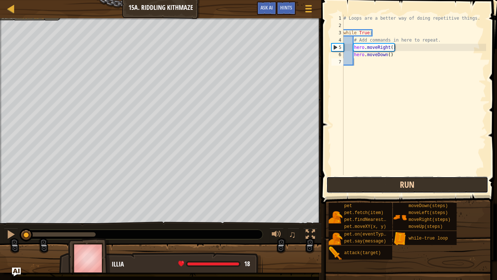
click at [379, 177] on button "Run" at bounding box center [408, 184] width 162 height 17
click at [380, 177] on button "Running" at bounding box center [408, 184] width 162 height 17
click at [381, 178] on button "Running" at bounding box center [408, 184] width 162 height 17
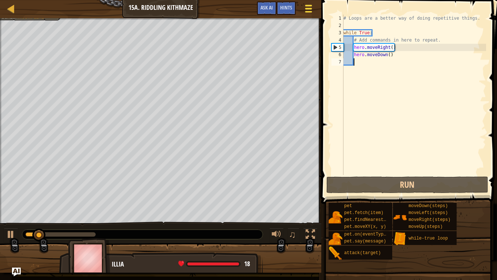
click at [309, 5] on span at bounding box center [309, 5] width 7 height 1
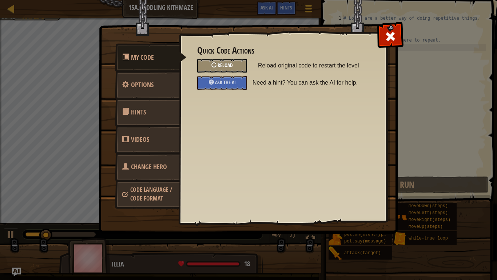
click at [239, 61] on div "Reload" at bounding box center [222, 65] width 50 height 13
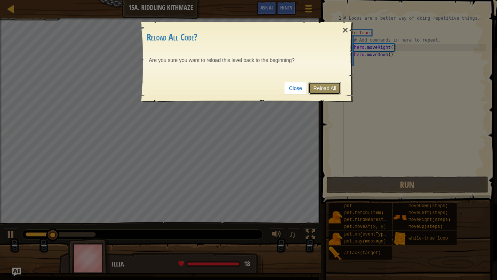
click at [318, 85] on link "Reload All" at bounding box center [325, 88] width 32 height 12
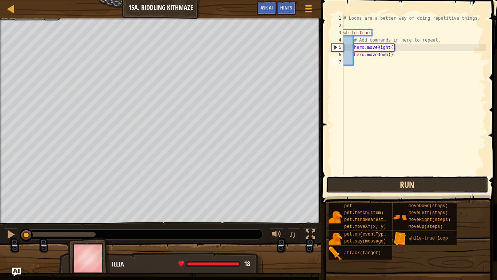
click at [373, 182] on button "Run" at bounding box center [408, 184] width 162 height 17
click at [374, 182] on button "Run" at bounding box center [408, 184] width 162 height 17
click at [374, 182] on button "Running" at bounding box center [408, 184] width 162 height 17
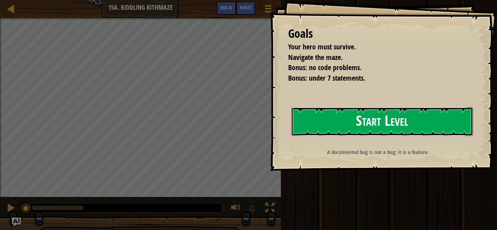
click at [381, 111] on button "Start Level" at bounding box center [383, 121] width 182 height 29
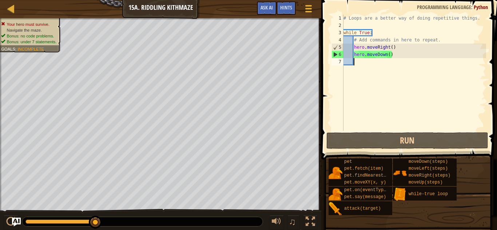
type textarea "# Loops are a better way of doing repetitive things."
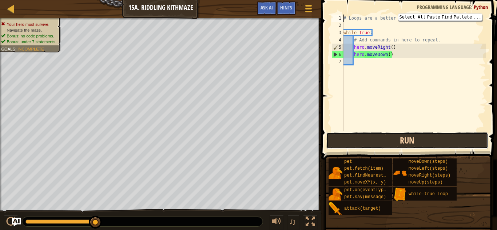
click at [439, 143] on button "Run" at bounding box center [408, 141] width 162 height 17
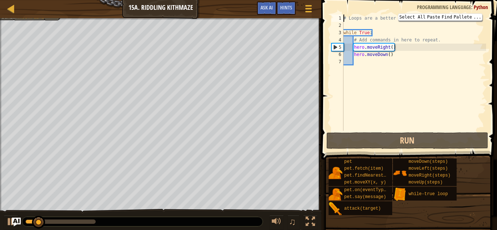
click at [460, 21] on div "# Loops are a better way of doing repetitive things. while True : # Add command…" at bounding box center [414, 80] width 144 height 131
click at [458, 99] on div "# Loops are a better way of doing repetitive things. while True : # Add command…" at bounding box center [414, 80] width 144 height 131
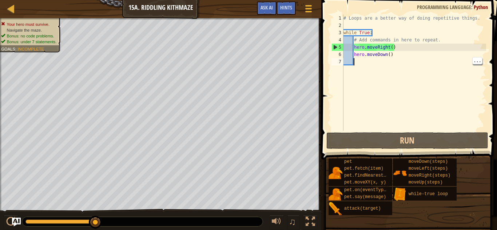
type textarea "he"
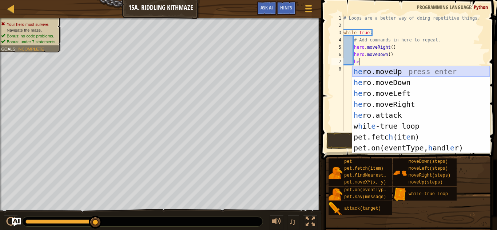
click at [378, 74] on div "he ro.moveUp press enter he ro.moveDown press enter he ro.moveLeft press enter …" at bounding box center [421, 120] width 138 height 109
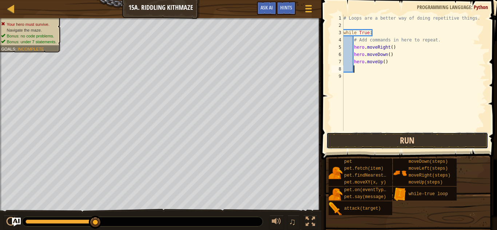
click at [377, 134] on button "Run" at bounding box center [408, 141] width 162 height 17
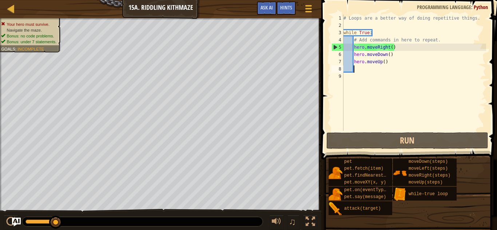
click at [390, 61] on div "# Loops are a better way of doing repetitive things. while True : # Add command…" at bounding box center [414, 80] width 144 height 131
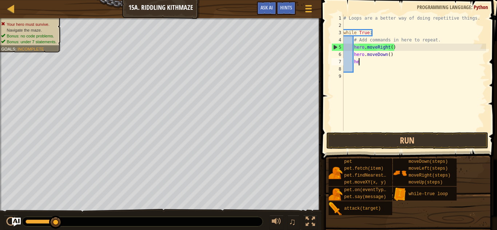
type textarea "h"
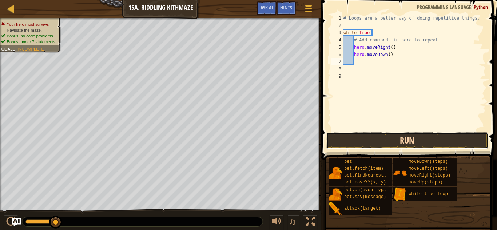
click at [434, 144] on button "Run" at bounding box center [408, 141] width 162 height 17
